Goal: Transaction & Acquisition: Purchase product/service

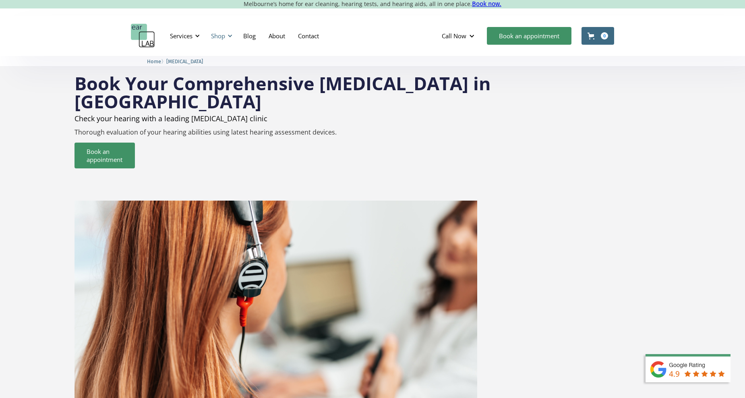
click at [220, 35] on div "Shop" at bounding box center [218, 36] width 14 height 8
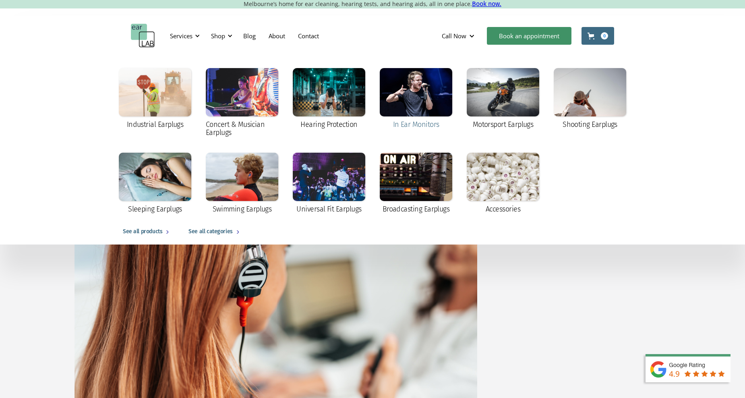
click at [418, 121] on div "In Ear Monitors" at bounding box center [416, 124] width 46 height 8
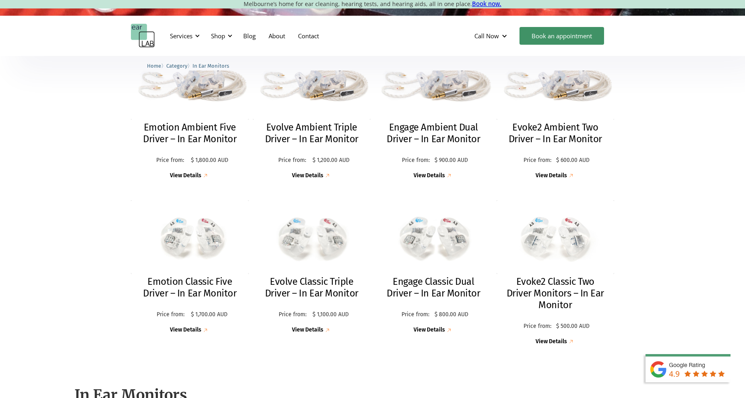
scroll to position [242, 0]
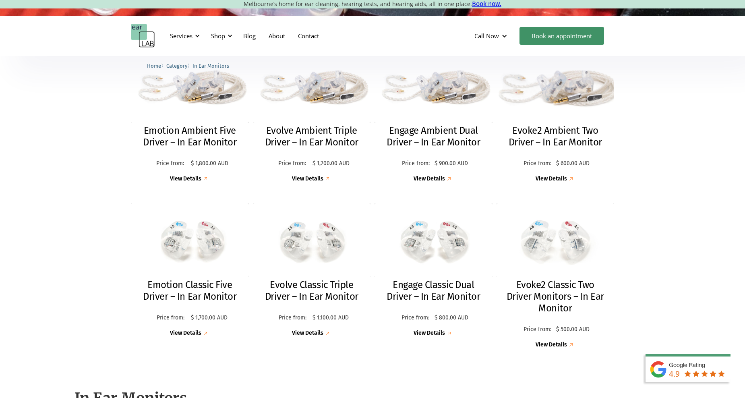
click at [578, 94] on img at bounding box center [556, 83] width 130 height 87
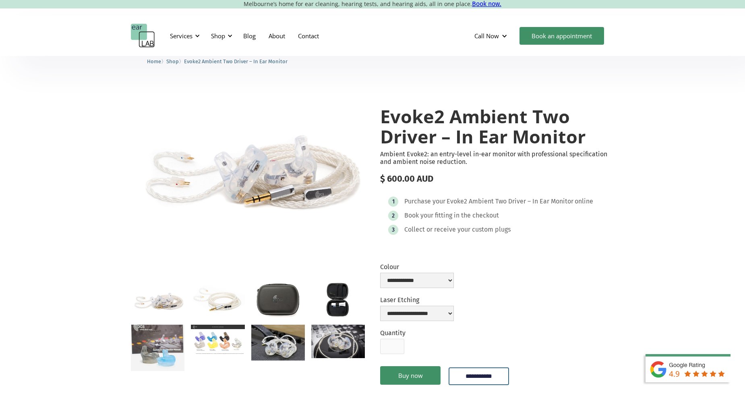
click at [467, 158] on p "Ambient Evoke2: an entry-level in-ear monitor with professional specification a…" at bounding box center [497, 157] width 234 height 15
